Goal: Task Accomplishment & Management: Use online tool/utility

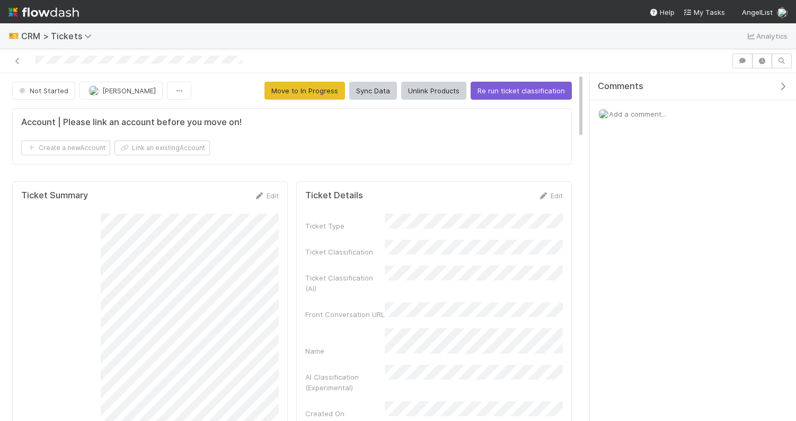
click at [388, 60] on div at bounding box center [365, 60] width 722 height 15
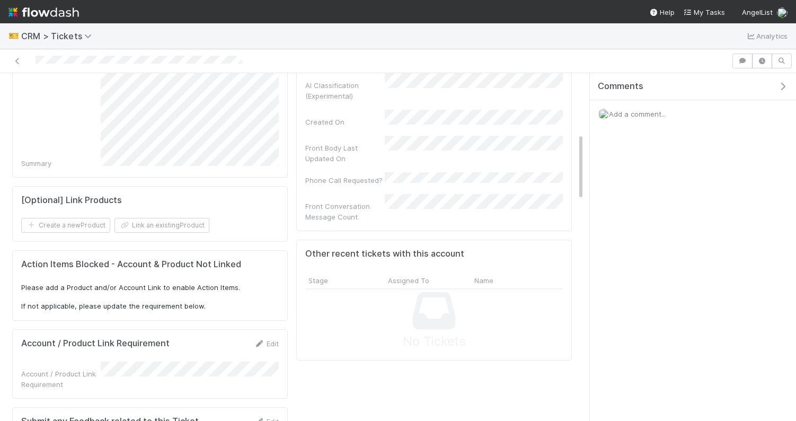
scroll to position [390, 0]
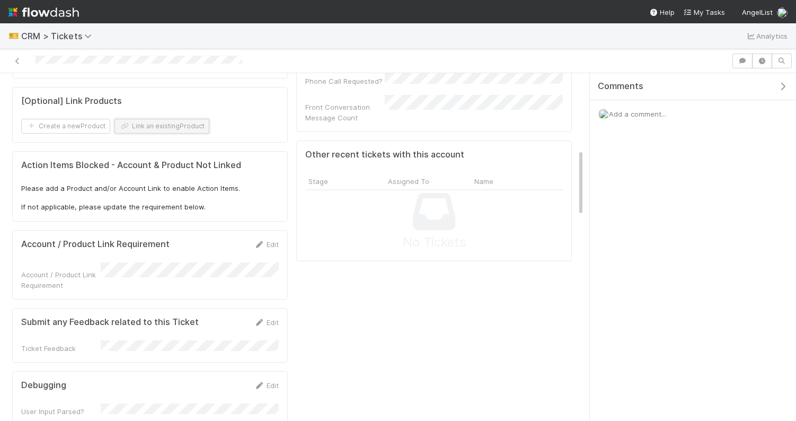
click at [171, 126] on button "Link an existing Product" at bounding box center [161, 126] width 95 height 15
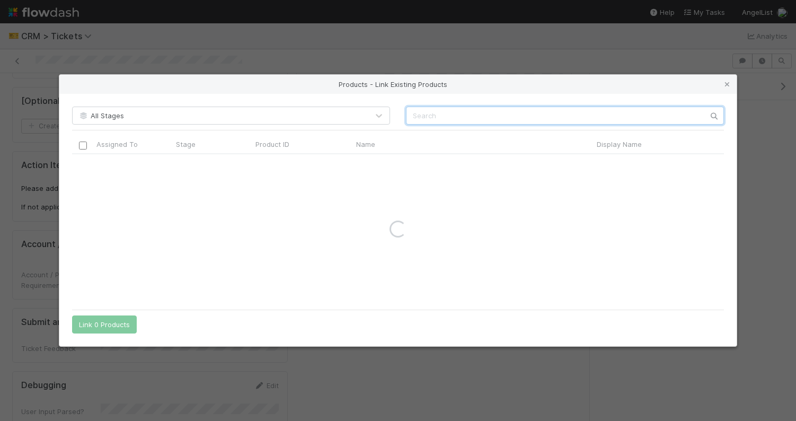
click at [431, 115] on input "text" at bounding box center [565, 115] width 318 height 18
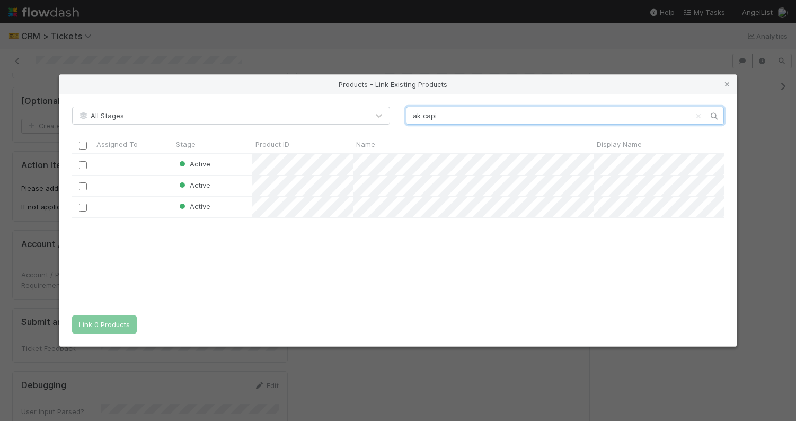
scroll to position [149, 651]
type input "ak capi"
click at [79, 209] on input "checkbox" at bounding box center [83, 207] width 8 height 8
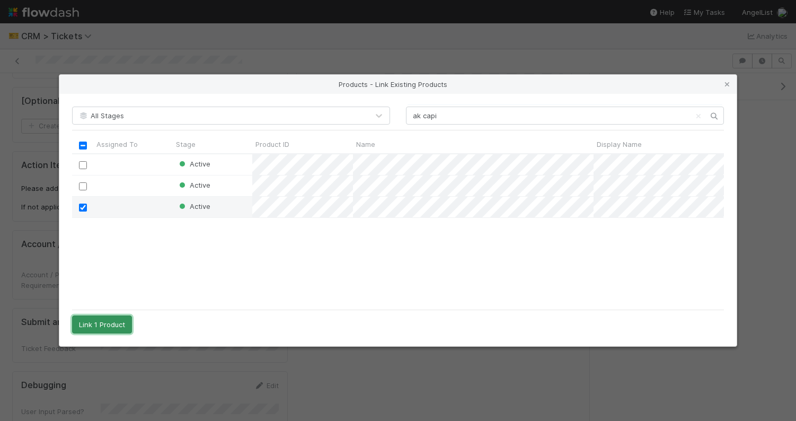
click at [113, 319] on button "Link 1 Product" at bounding box center [102, 324] width 60 height 18
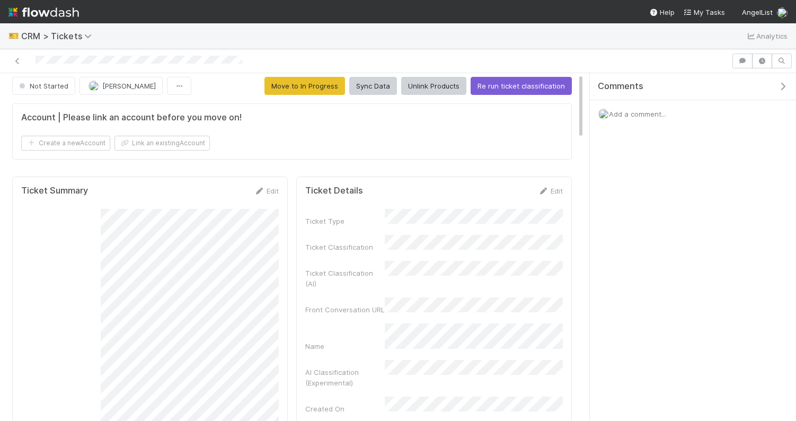
scroll to position [0, 0]
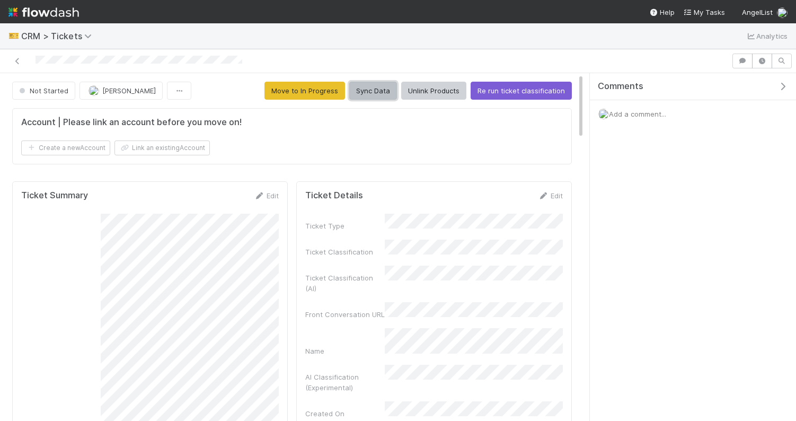
click at [387, 88] on button "Sync Data" at bounding box center [373, 91] width 48 height 18
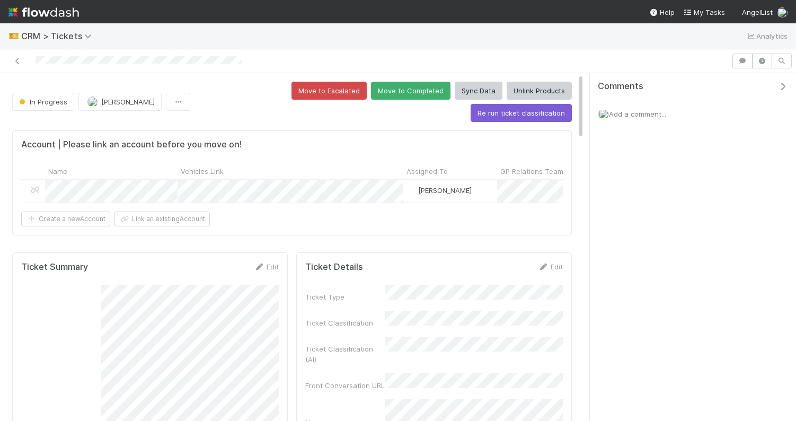
click at [401, 45] on div "🎫 CRM > Tickets Analytics" at bounding box center [398, 35] width 796 height 25
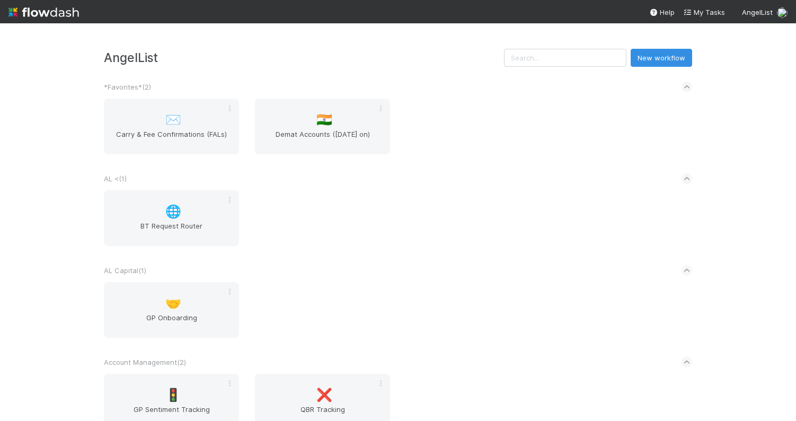
click at [283, 58] on h3 "AngelList" at bounding box center [304, 57] width 400 height 14
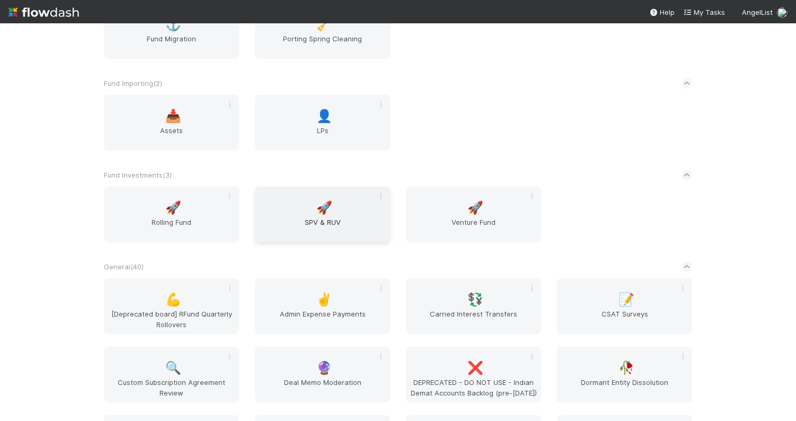
click at [308, 203] on div "🚀 SPV & RUV" at bounding box center [322, 214] width 135 height 56
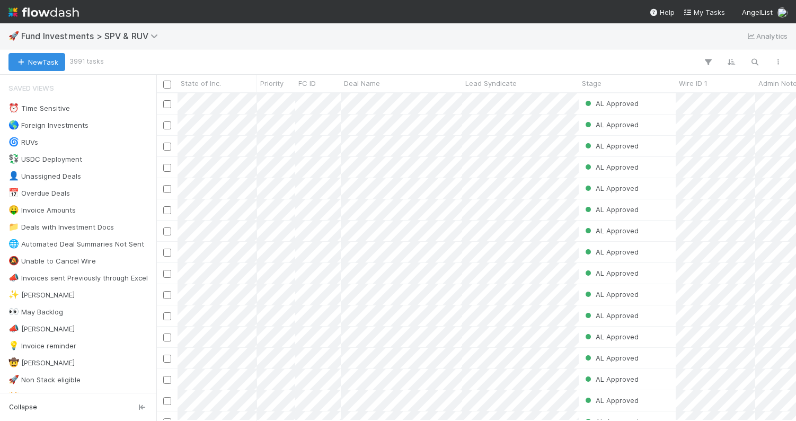
scroll to position [0, 1]
click at [484, 31] on div "🚀 Fund Investments > SPV & RUV Analytics" at bounding box center [398, 35] width 796 height 25
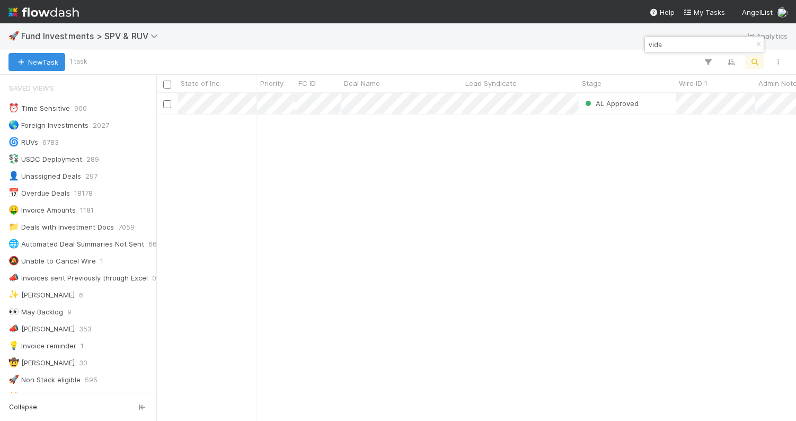
scroll to position [327, 639]
type input "vida"
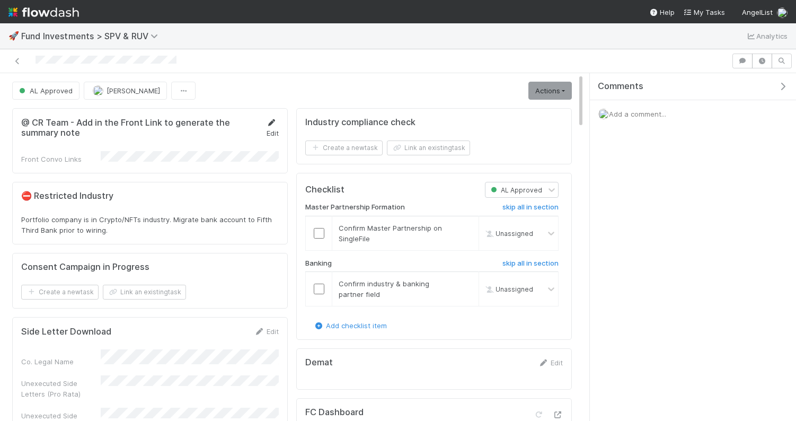
click at [271, 131] on link "Edit" at bounding box center [272, 127] width 13 height 19
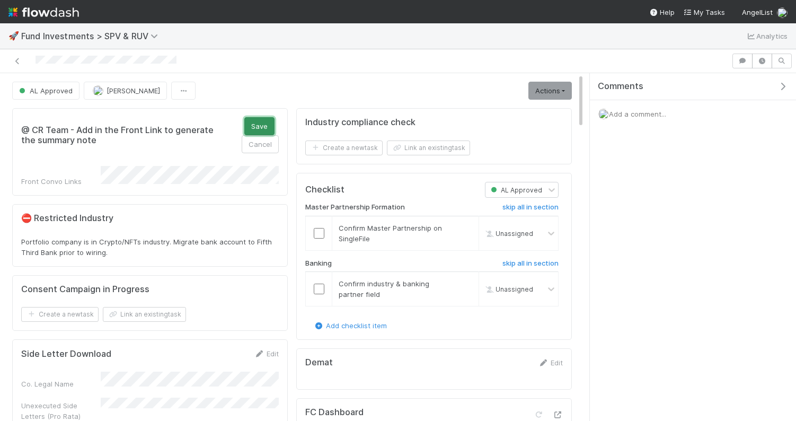
click at [257, 119] on button "Save" at bounding box center [259, 126] width 30 height 18
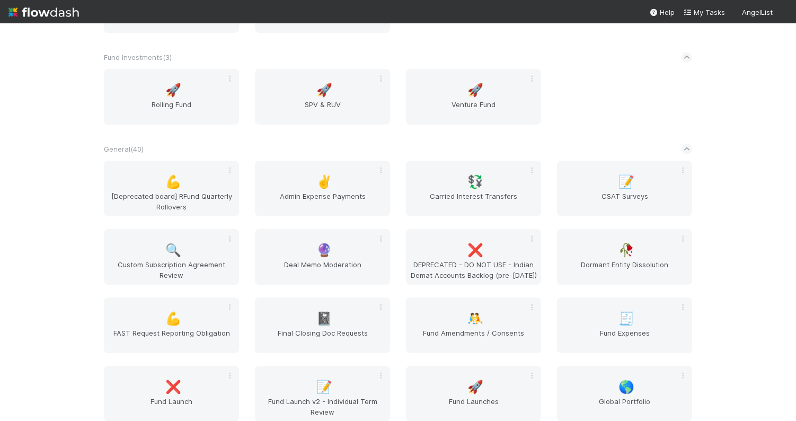
scroll to position [1397, 0]
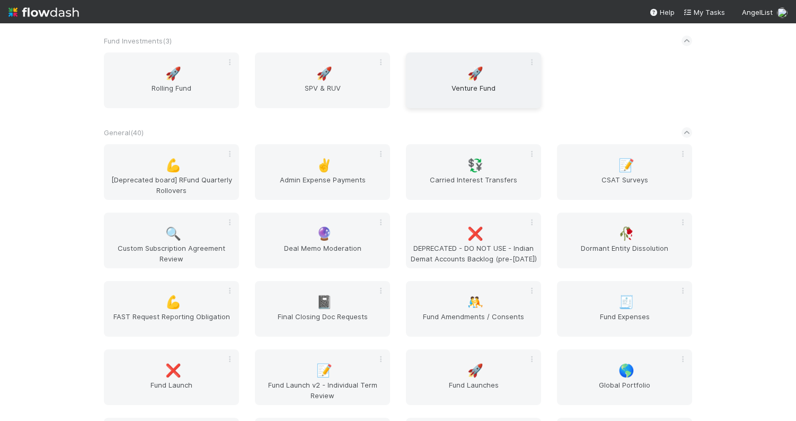
click at [475, 99] on span "Venture Fund" at bounding box center [473, 93] width 127 height 21
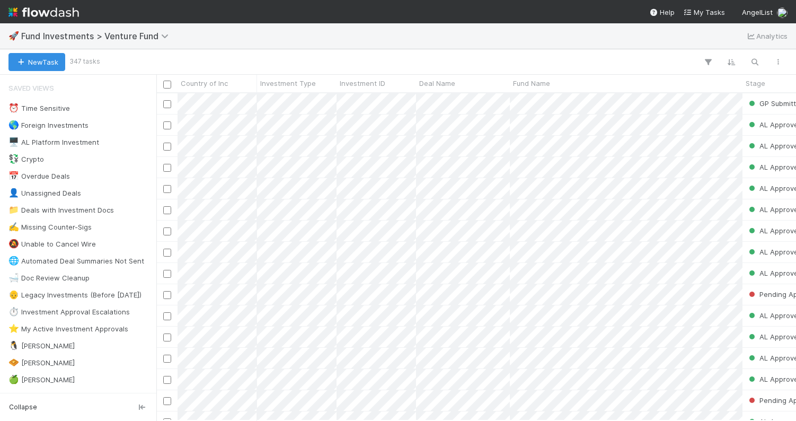
scroll to position [327, 639]
click at [455, 59] on div at bounding box center [443, 62] width 691 height 14
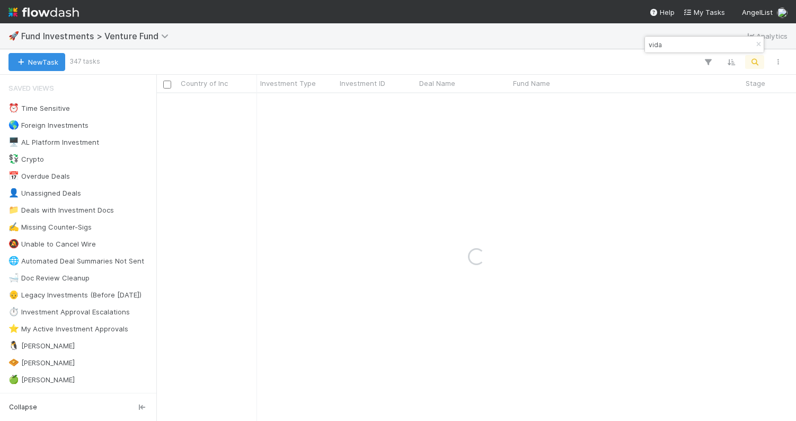
type input "vida"
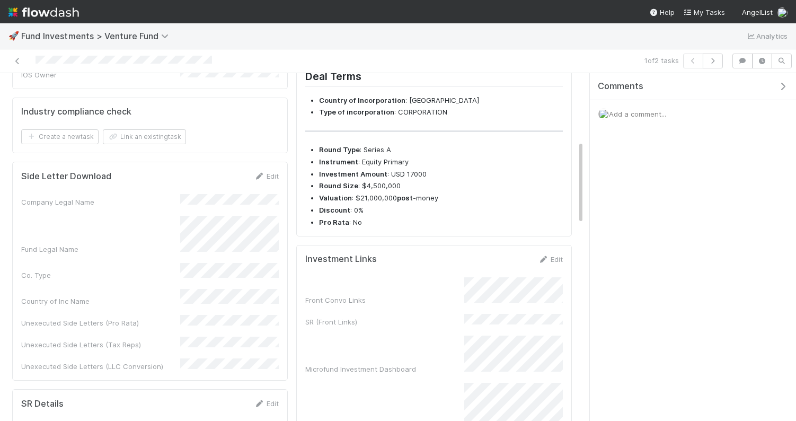
scroll to position [304, 0]
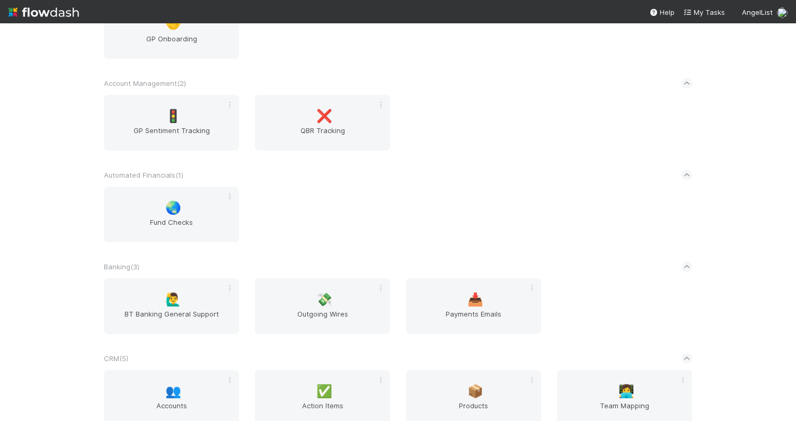
scroll to position [1560, 0]
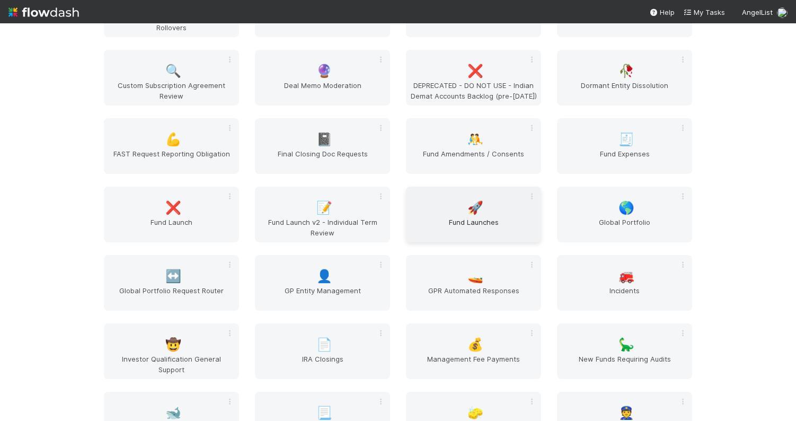
click at [459, 208] on div "🚀 Fund Launches" at bounding box center [473, 214] width 135 height 56
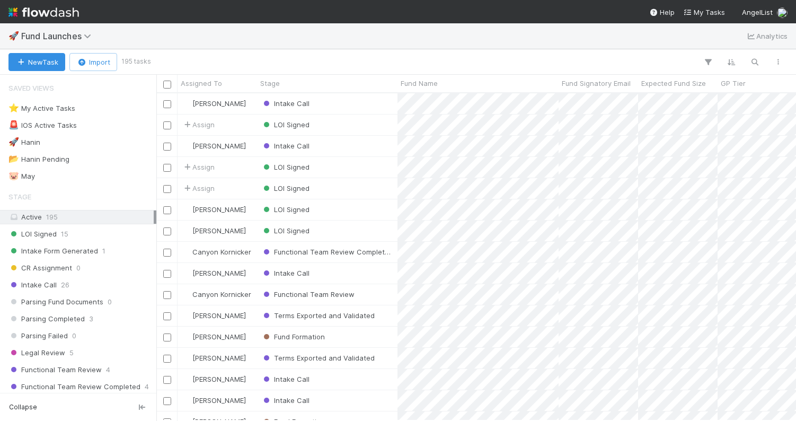
scroll to position [327, 639]
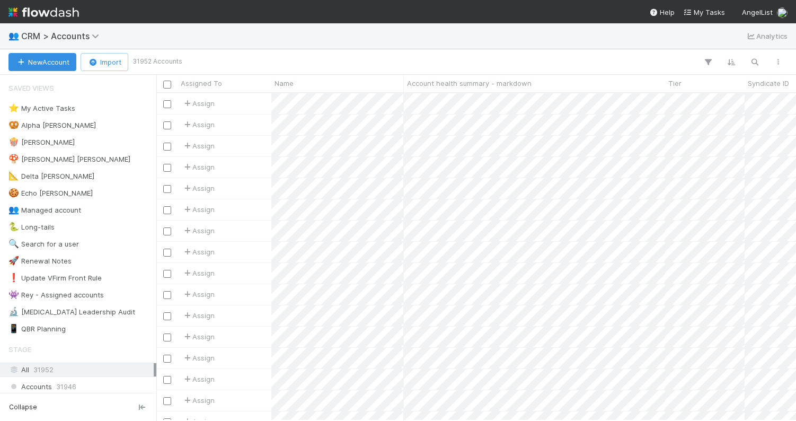
scroll to position [327, 639]
click at [314, 43] on div "👥 CRM > Accounts Analytics" at bounding box center [398, 35] width 796 height 25
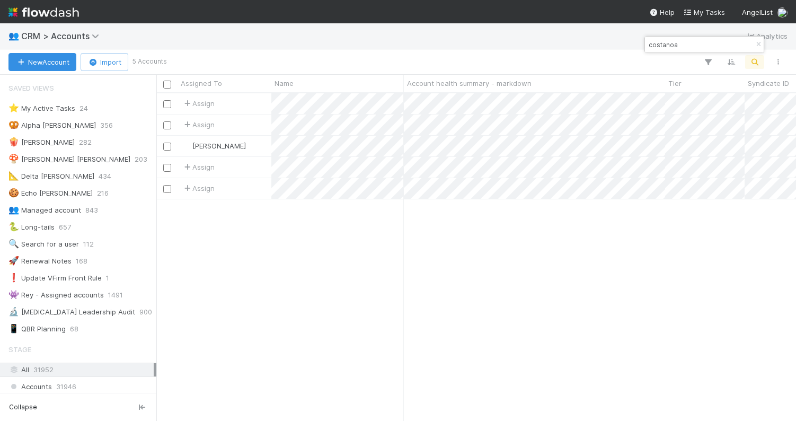
type input "costanoa"
